Goal: Information Seeking & Learning: Compare options

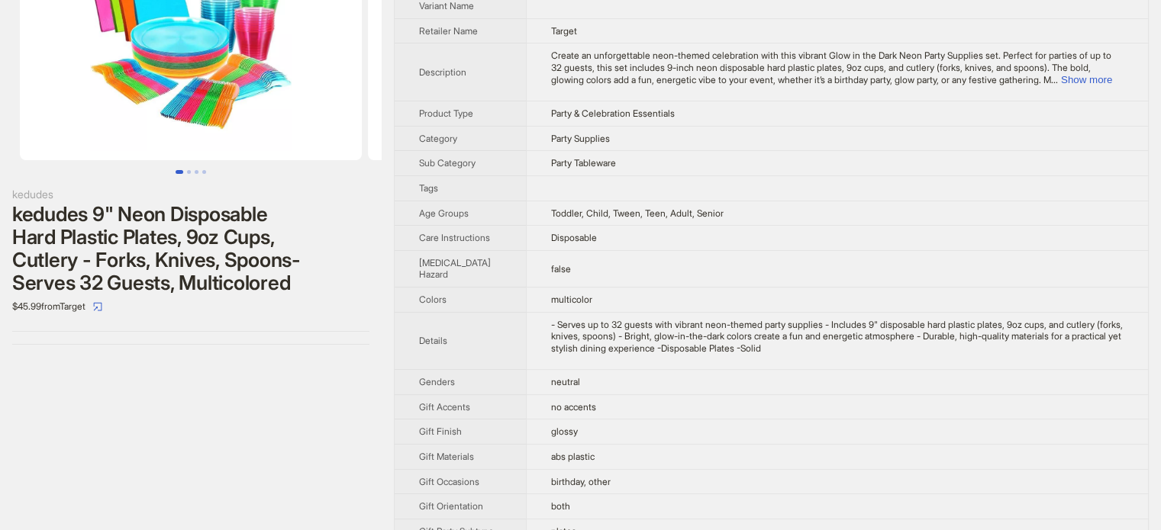
scroll to position [153, 0]
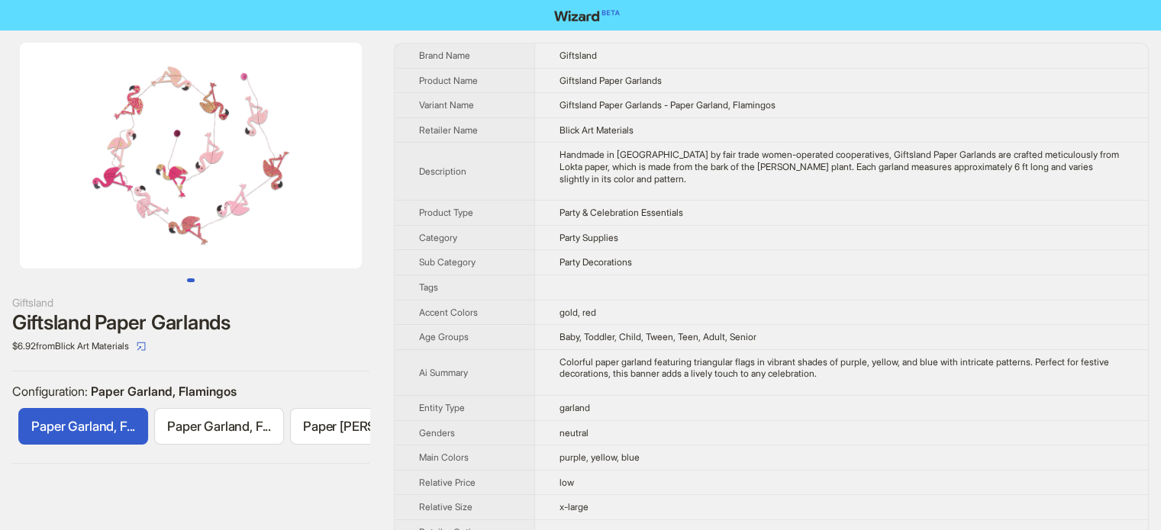
scroll to position [0, 407]
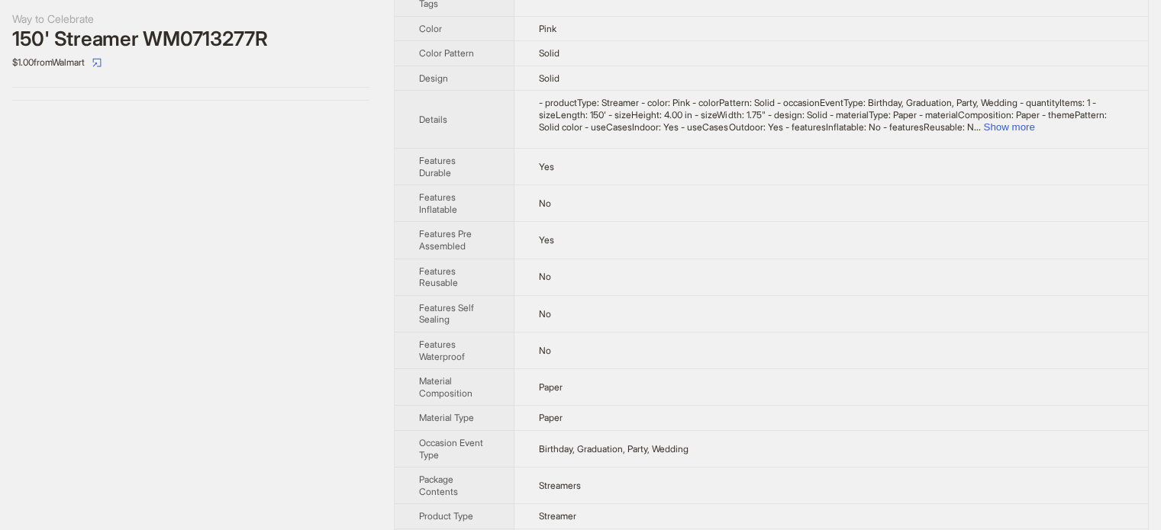
scroll to position [305, 0]
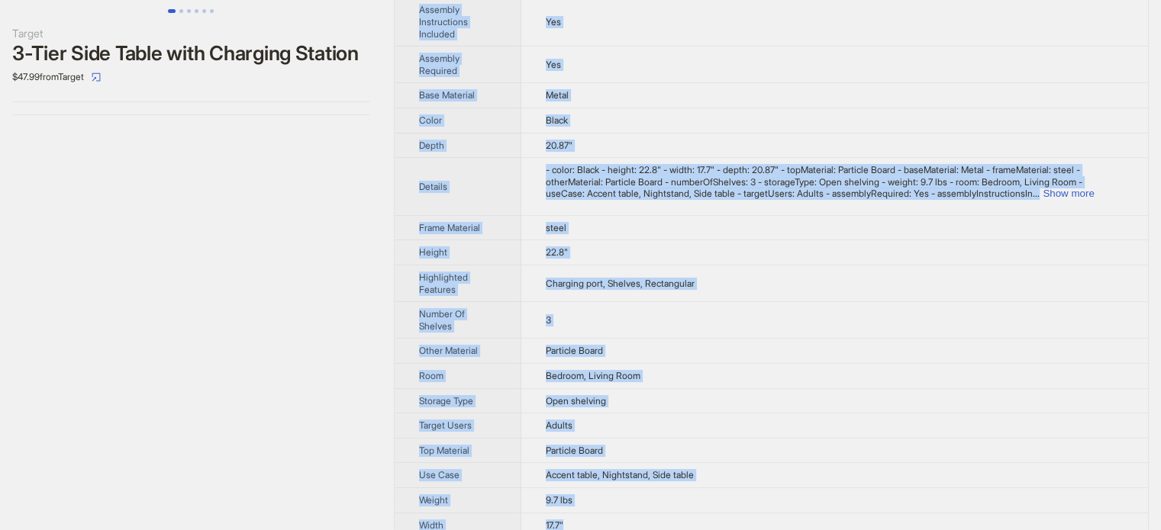
scroll to position [285, 0]
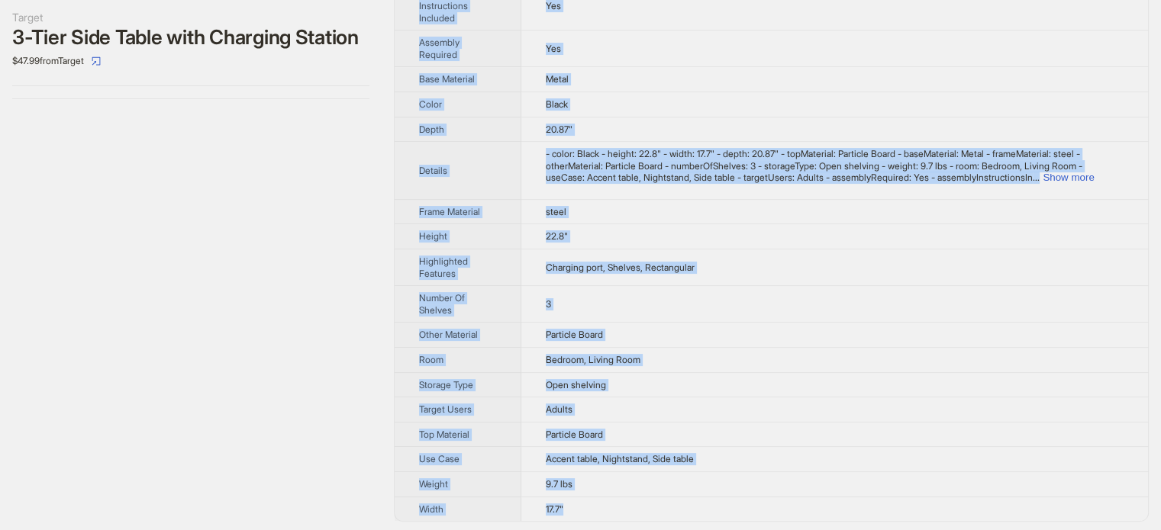
drag, startPoint x: 417, startPoint y: 50, endPoint x: 678, endPoint y: 498, distance: 518.4
click at [678, 498] on tbody "Brand Name Target Product Name 3-Tier Side Table with Charging Station Variant …" at bounding box center [770, 139] width 753 height 763
copy tbody "Brand Name Target Product Name 3-Tier Side Table with Charging Station Variant …"
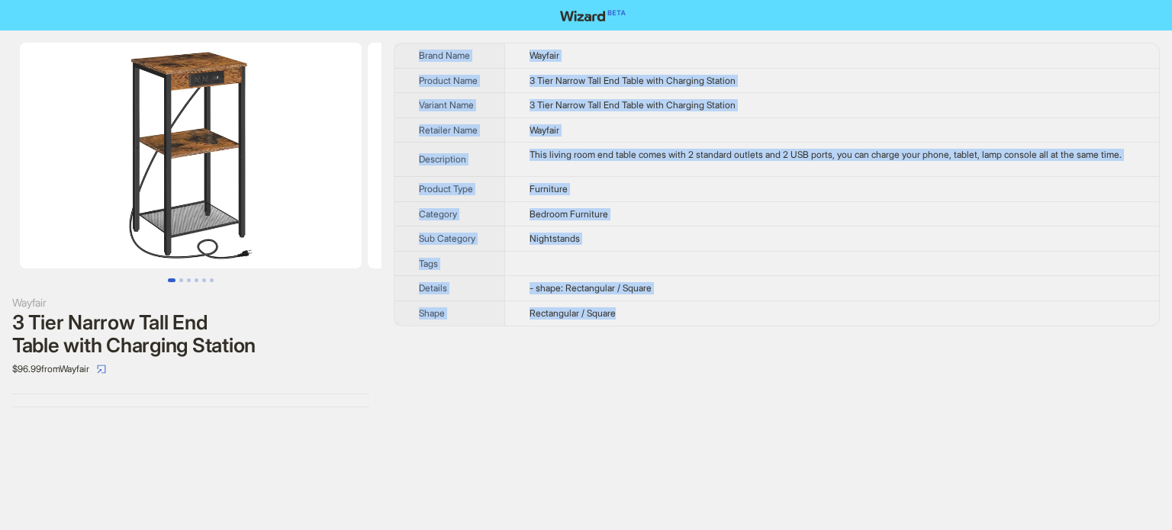
drag, startPoint x: 413, startPoint y: 46, endPoint x: 729, endPoint y: 344, distance: 435.0
click at [729, 326] on tbody "Brand Name Wayfair Product Name 3 Tier Narrow Tall End Table with Charging Stat…" at bounding box center [776, 184] width 765 height 282
copy tbody "Brand Name Wayfair Product Name 3 Tier Narrow Tall End Table with Charging Stat…"
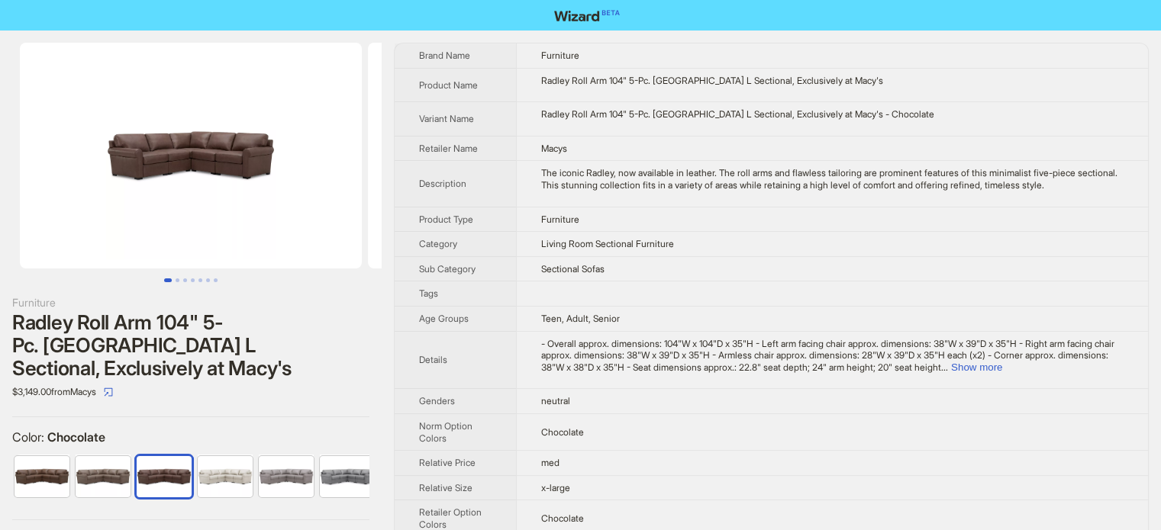
scroll to position [0, 100]
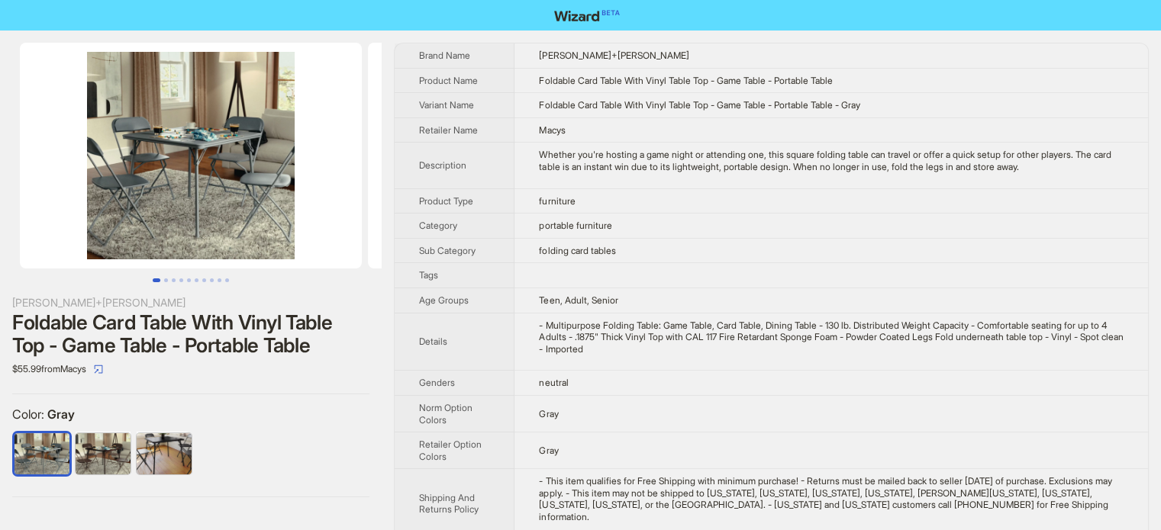
scroll to position [31, 0]
